Goal: Task Accomplishment & Management: Manage account settings

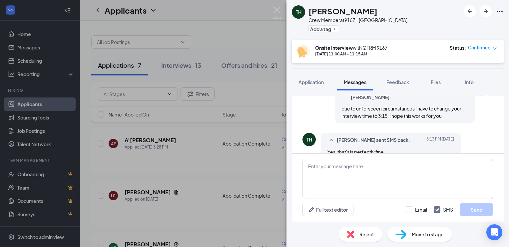
scroll to position [182, 0]
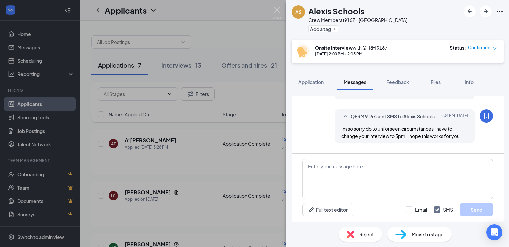
scroll to position [214, 0]
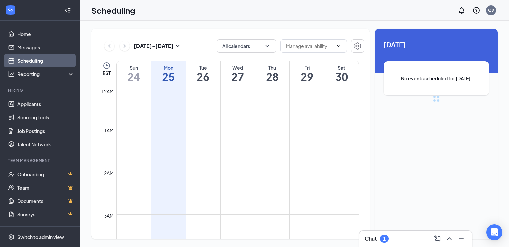
scroll to position [327, 0]
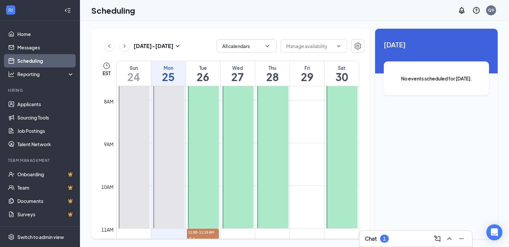
click at [199, 105] on div at bounding box center [203, 143] width 31 height 170
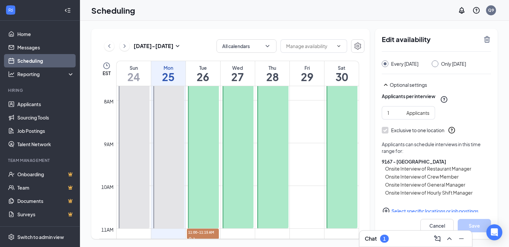
scroll to position [65, 0]
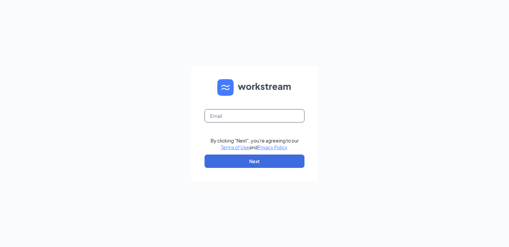
click at [225, 118] on input "text" at bounding box center [255, 115] width 100 height 13
type input "w"
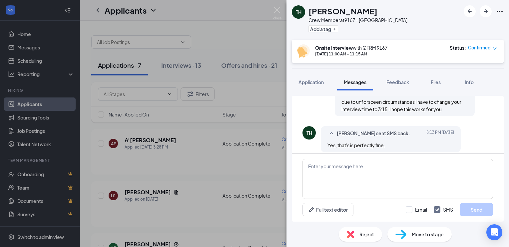
scroll to position [182, 0]
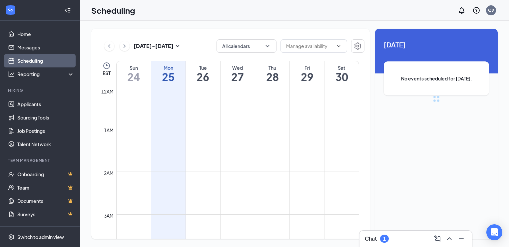
scroll to position [327, 0]
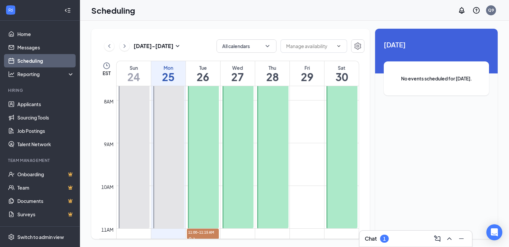
click at [205, 96] on div at bounding box center [203, 143] width 31 height 170
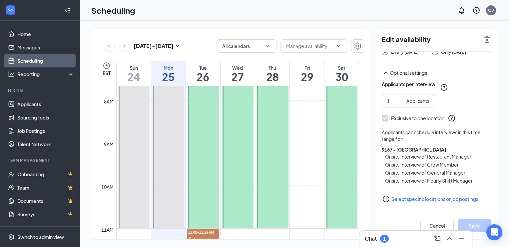
scroll to position [65, 0]
click at [25, 33] on link "Home" at bounding box center [45, 33] width 57 height 13
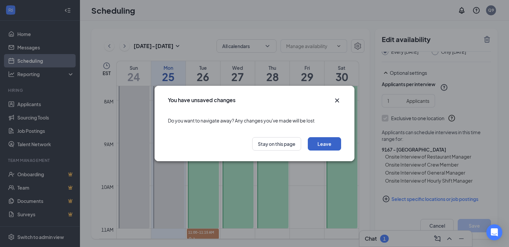
click at [330, 141] on button "Leave" at bounding box center [324, 143] width 33 height 13
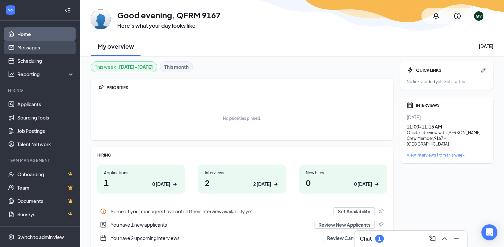
click at [30, 51] on link "Messages" at bounding box center [45, 47] width 57 height 13
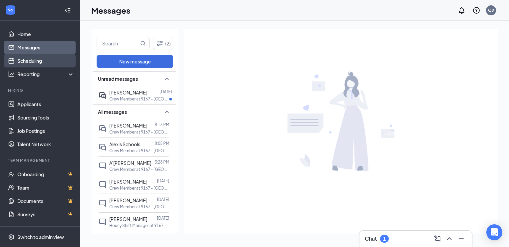
click at [45, 60] on link "Scheduling" at bounding box center [45, 60] width 57 height 13
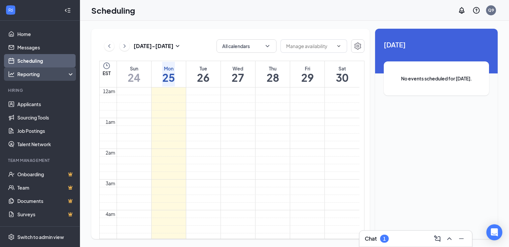
scroll to position [327, 0]
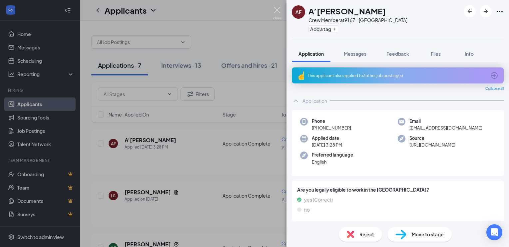
click at [279, 11] on img at bounding box center [277, 13] width 8 height 13
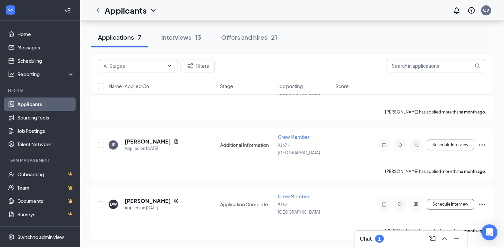
scroll to position [242, 0]
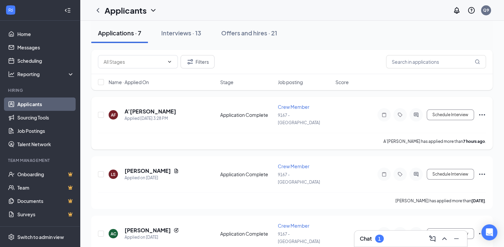
scroll to position [33, 0]
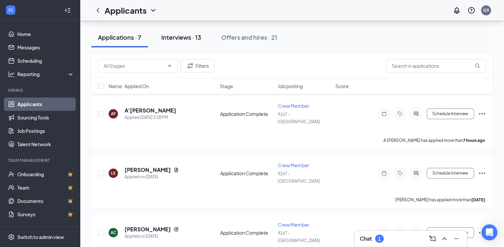
click at [191, 35] on div "Interviews · 13" at bounding box center [181, 37] width 40 height 8
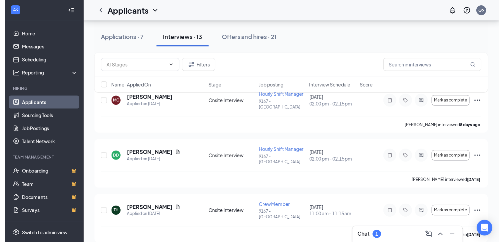
scroll to position [67, 0]
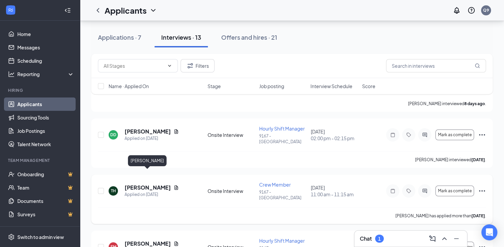
click at [161, 184] on h5 "[PERSON_NAME]" at bounding box center [148, 187] width 46 height 7
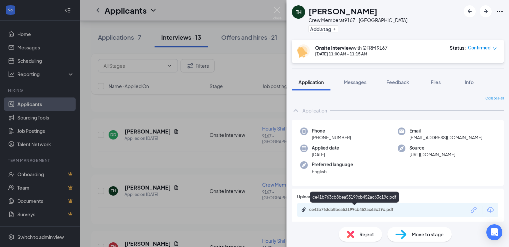
click at [353, 208] on div "ce41b763cb8bea53199cb452ac63c19c.pdf" at bounding box center [355, 209] width 93 height 5
click at [279, 7] on img at bounding box center [277, 13] width 8 height 13
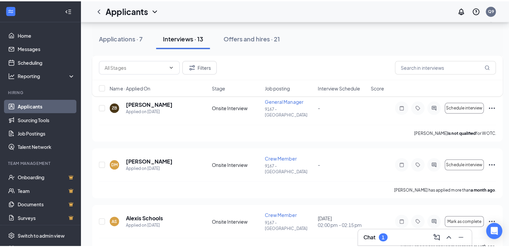
scroll to position [433, 0]
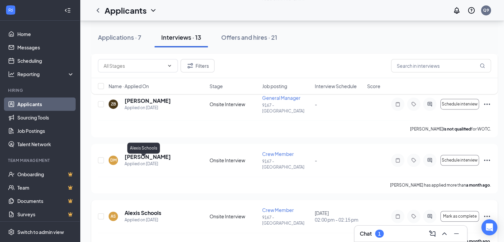
click at [150, 209] on h5 "Alexis Schools" at bounding box center [143, 212] width 37 height 7
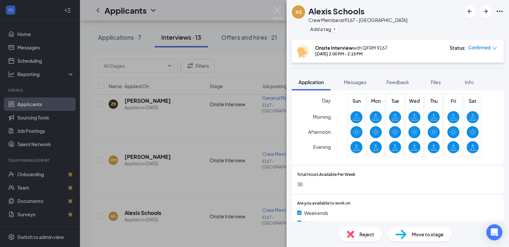
scroll to position [181, 0]
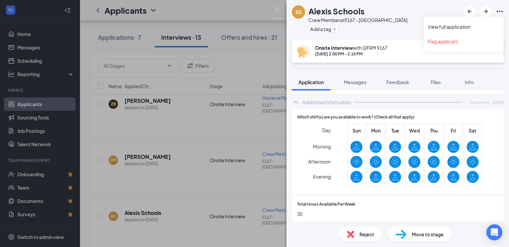
click at [503, 10] on icon "Ellipses" at bounding box center [500, 11] width 8 height 8
click at [472, 25] on link "View full application" at bounding box center [464, 26] width 72 height 7
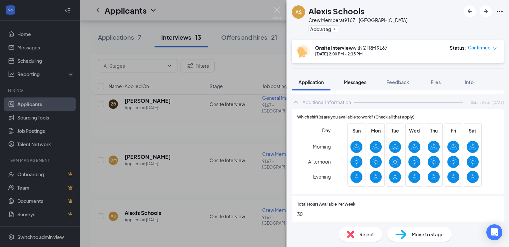
click at [359, 82] on span "Messages" at bounding box center [355, 82] width 23 height 6
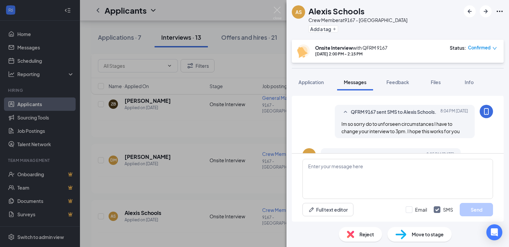
scroll to position [180, 0]
click at [495, 47] on icon "down" at bounding box center [495, 48] width 5 height 5
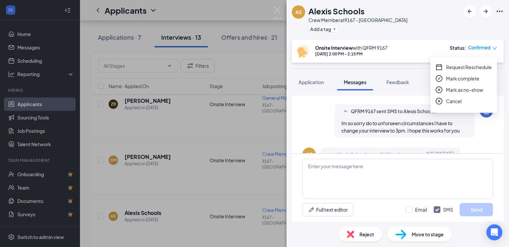
click at [495, 47] on icon "down" at bounding box center [495, 48] width 5 height 5
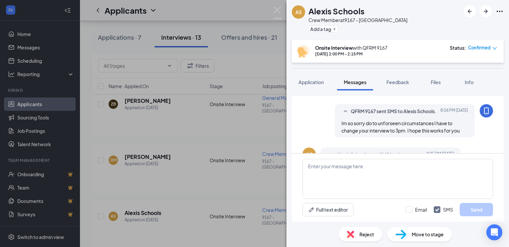
click at [425, 228] on div "Move to stage" at bounding box center [420, 234] width 64 height 15
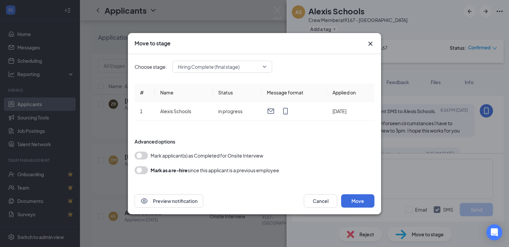
click at [373, 41] on icon "Cross" at bounding box center [371, 44] width 8 height 8
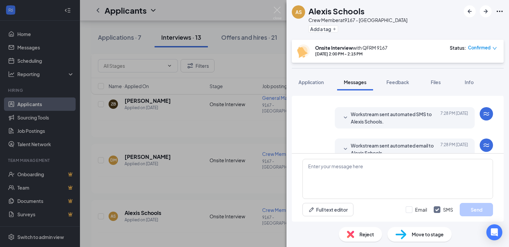
scroll to position [114, 0]
click at [470, 9] on icon "ArrowLeftNew" at bounding box center [470, 11] width 4 height 4
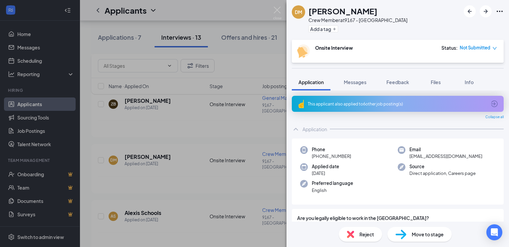
click at [353, 104] on div "This applicant also applied to 6 other job posting(s)" at bounding box center [397, 104] width 179 height 6
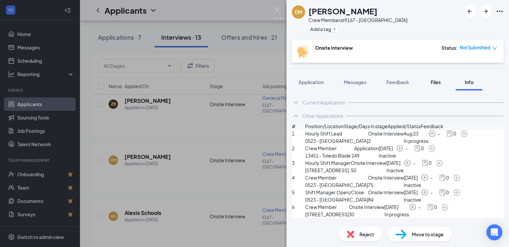
click at [437, 83] on span "Files" at bounding box center [436, 82] width 10 height 6
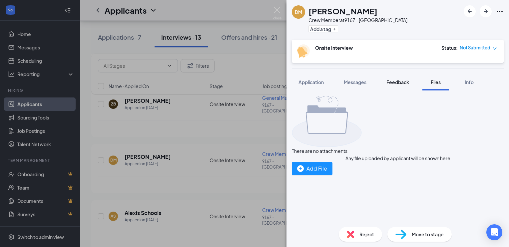
click at [394, 81] on span "Feedback" at bounding box center [398, 82] width 23 height 6
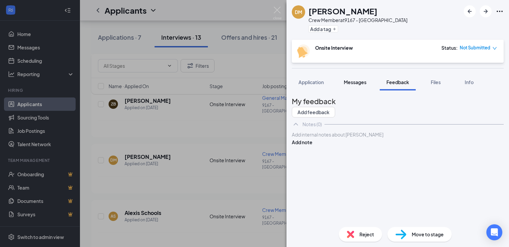
click at [351, 83] on span "Messages" at bounding box center [355, 82] width 23 height 6
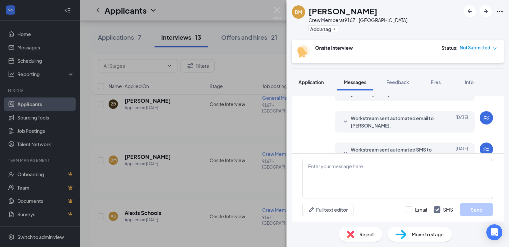
scroll to position [202, 0]
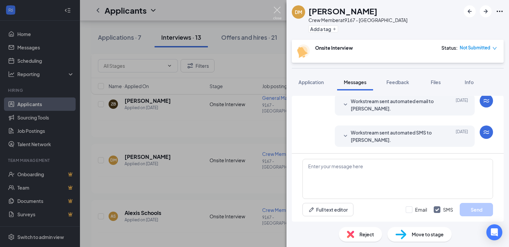
click at [273, 7] on img at bounding box center [277, 13] width 8 height 13
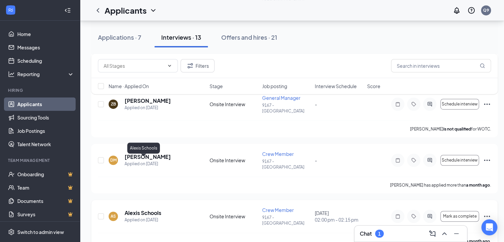
click at [147, 209] on h5 "Alexis Schools" at bounding box center [143, 212] width 37 height 7
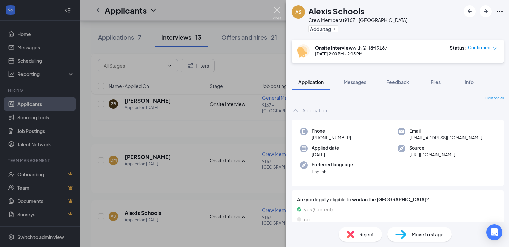
click at [278, 10] on img at bounding box center [277, 13] width 8 height 13
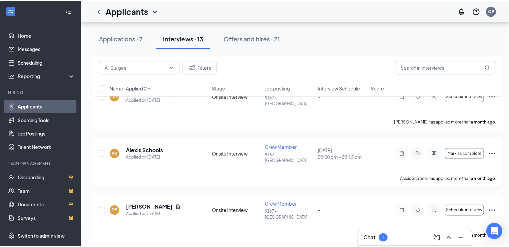
scroll to position [500, 0]
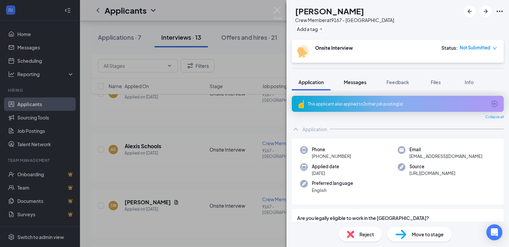
click at [347, 80] on span "Messages" at bounding box center [355, 82] width 23 height 6
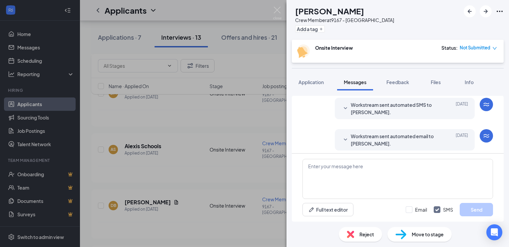
scroll to position [226, 0]
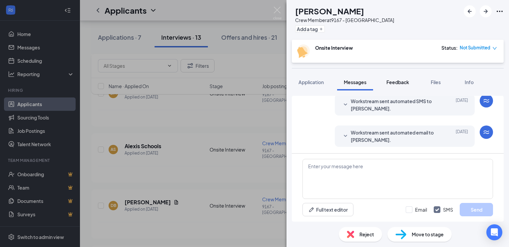
click at [392, 80] on span "Feedback" at bounding box center [398, 82] width 23 height 6
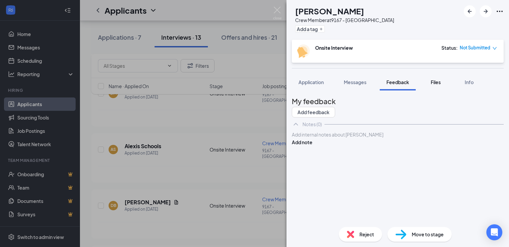
click at [431, 83] on div "Files" at bounding box center [435, 82] width 13 height 7
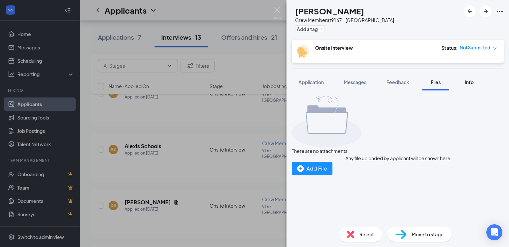
click at [467, 80] on span "Info" at bounding box center [469, 82] width 9 height 6
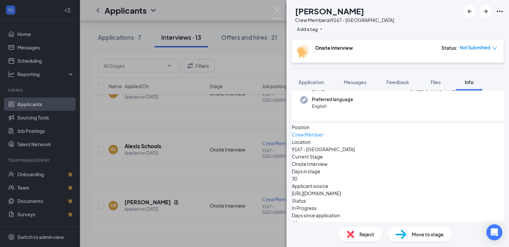
scroll to position [67, 0]
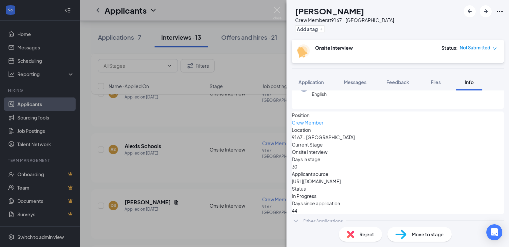
click at [273, 14] on div "DP [PERSON_NAME] Crew Member at 9167 - [GEOGRAPHIC_DATA] Add a tag Onsite Inter…" at bounding box center [254, 123] width 509 height 247
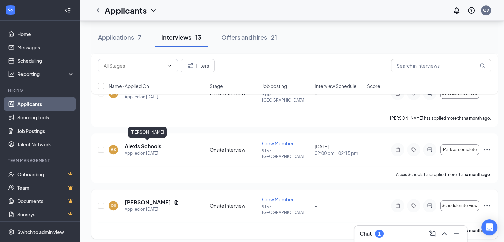
click at [142, 198] on h5 "[PERSON_NAME]" at bounding box center [148, 201] width 46 height 7
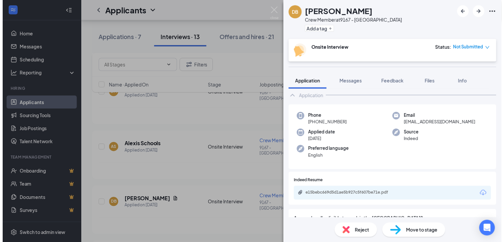
scroll to position [33, 0]
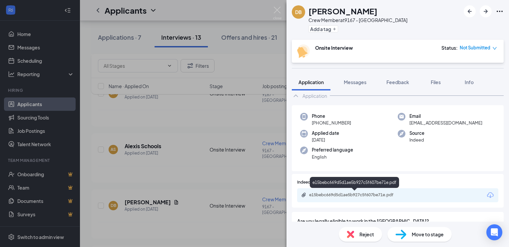
click at [373, 197] on div "e15bebc669d5d1ae5b927c5f607be71e.pdf" at bounding box center [355, 195] width 108 height 6
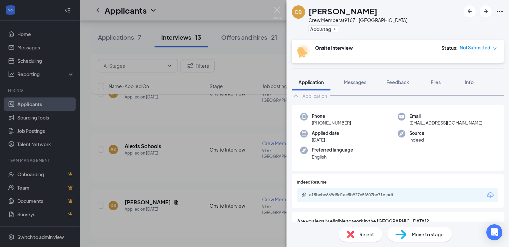
click at [281, 5] on div "DB [PERSON_NAME] Crew Member at 9167 - [GEOGRAPHIC_DATA] Add a tag Onsite Inter…" at bounding box center [254, 123] width 509 height 247
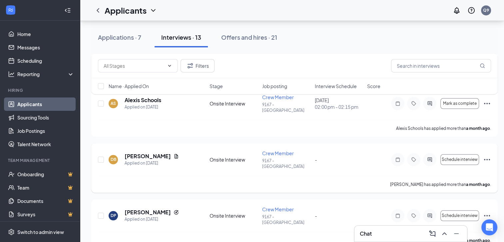
scroll to position [547, 0]
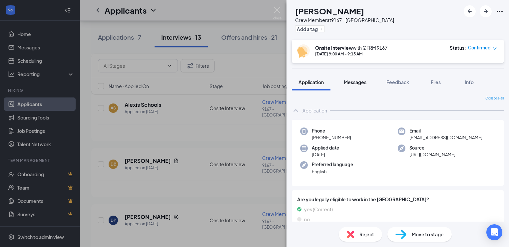
click at [362, 84] on span "Messages" at bounding box center [355, 82] width 23 height 6
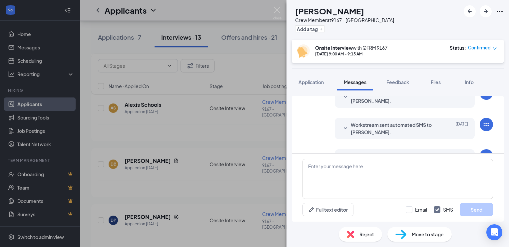
scroll to position [265, 0]
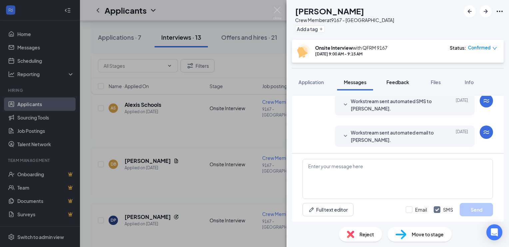
click at [411, 80] on button "Feedback" at bounding box center [398, 82] width 36 height 17
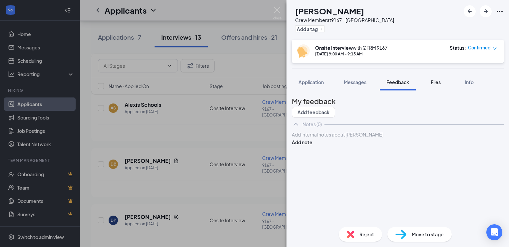
click at [436, 80] on span "Files" at bounding box center [436, 82] width 10 height 6
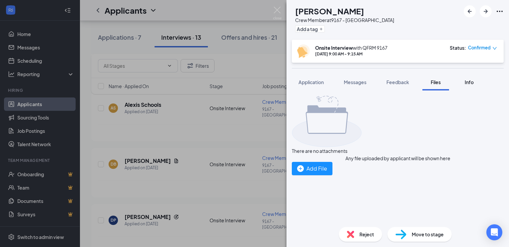
click at [468, 81] on span "Info" at bounding box center [469, 82] width 9 height 6
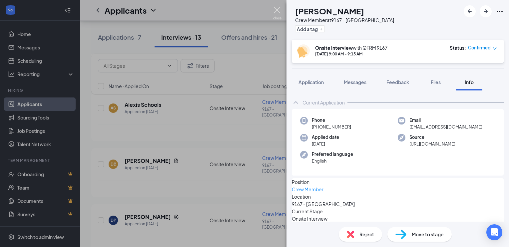
click at [275, 8] on img at bounding box center [277, 13] width 8 height 13
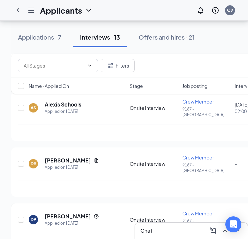
click at [26, 210] on div "DP [PERSON_NAME] Applied on [DATE] Onsite Interview Crew Member 9167 - [GEOGRAP…" at bounding box center [214, 223] width 393 height 26
drag, startPoint x: 26, startPoint y: 151, endPoint x: 13, endPoint y: 135, distance: 20.2
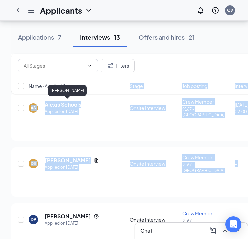
drag, startPoint x: 13, startPoint y: 135, endPoint x: 115, endPoint y: 72, distance: 119.2
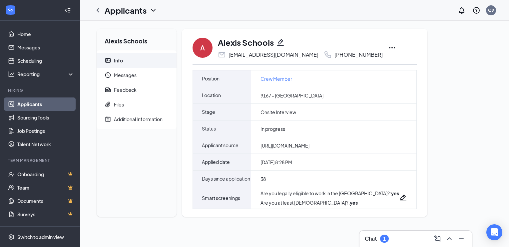
click at [388, 49] on icon "Ellipses" at bounding box center [392, 48] width 8 height 8
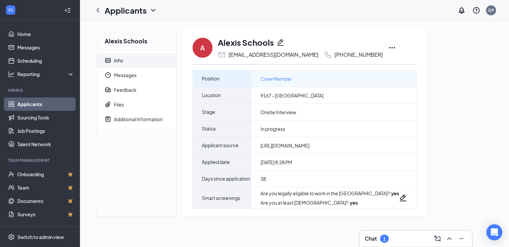
click at [350, 82] on div "Crew Member" at bounding box center [333, 78] width 165 height 16
